Goal: Transaction & Acquisition: Purchase product/service

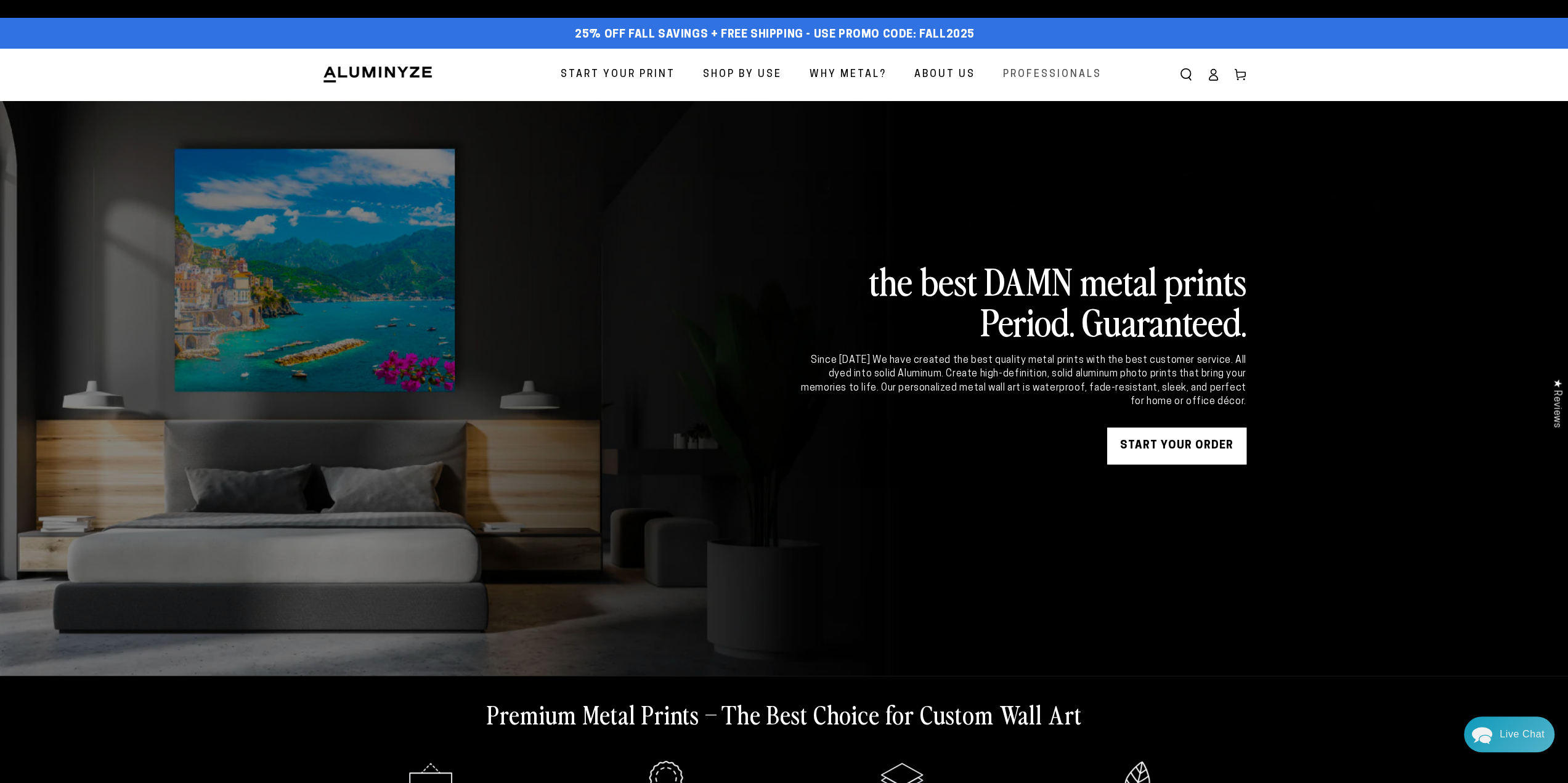
click at [1062, 80] on span "Professionals" at bounding box center [1052, 75] width 98 height 18
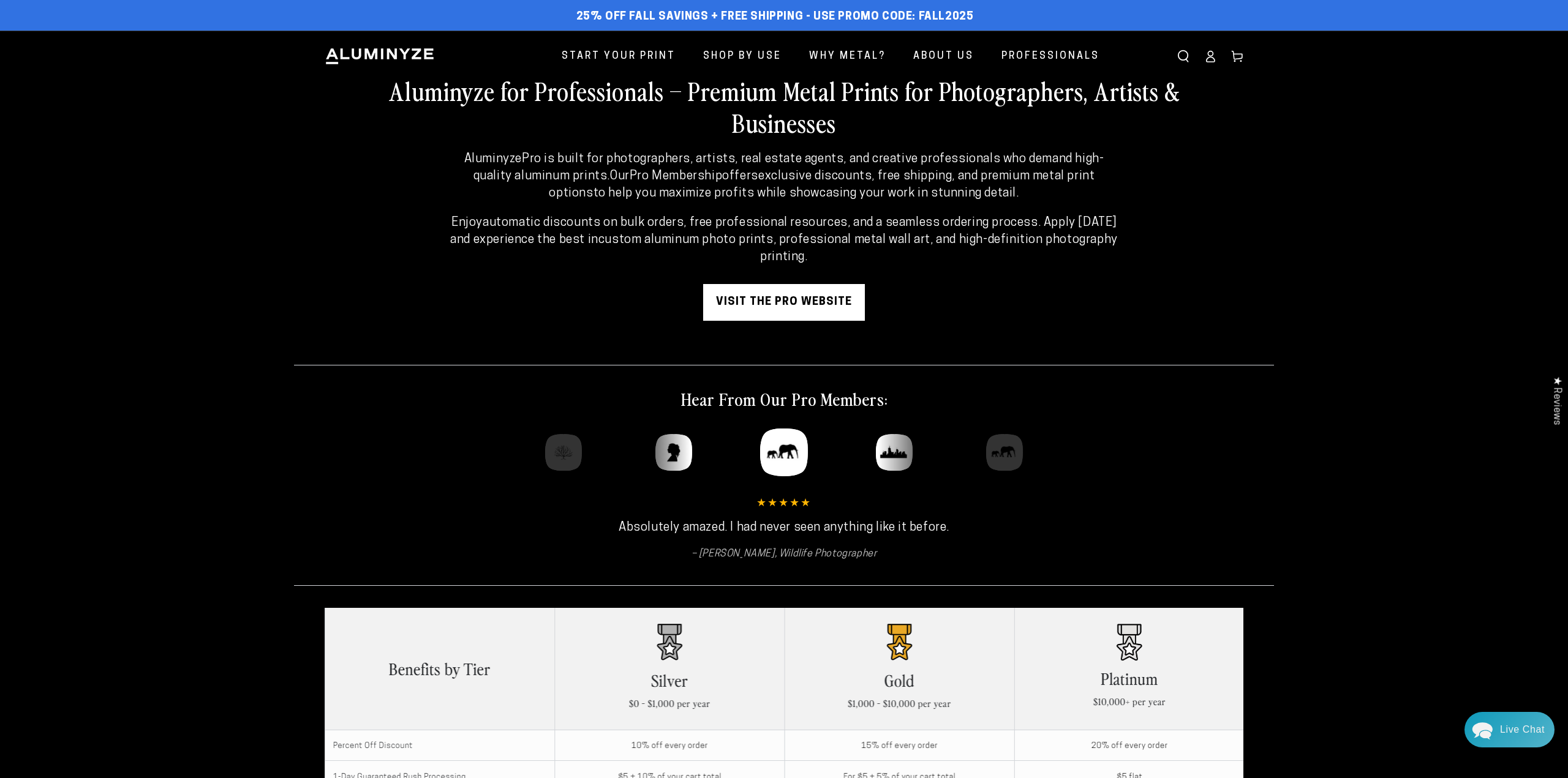
click at [550, 173] on div "Close dialog Get 35% Off + Free Shipping on Your First Order! Plus, enjoy early…" at bounding box center [784, 389] width 1568 height 778
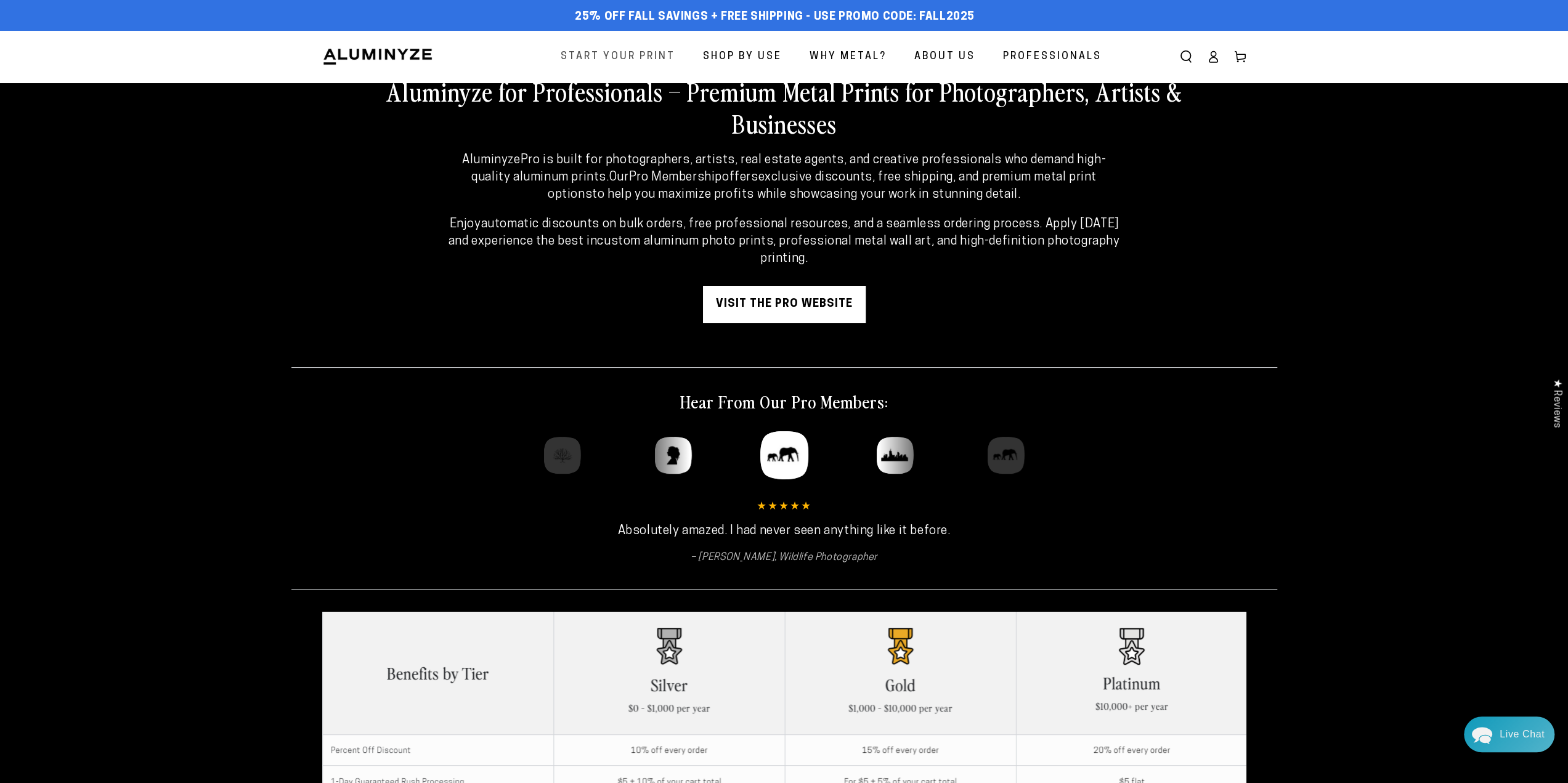
click at [654, 57] on span "Start Your Print" at bounding box center [617, 56] width 115 height 18
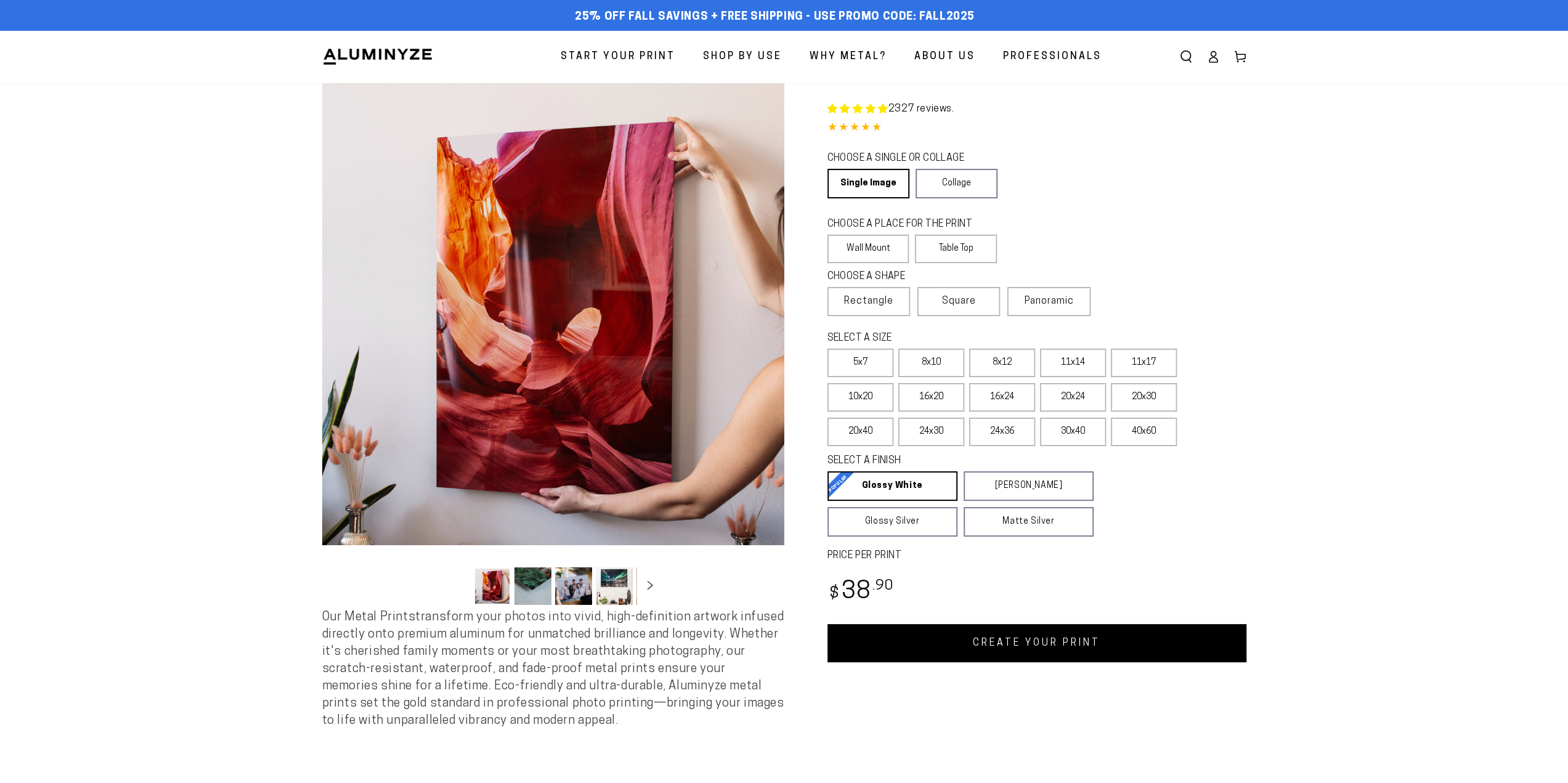
select select "**********"
